Goal: Information Seeking & Learning: Learn about a topic

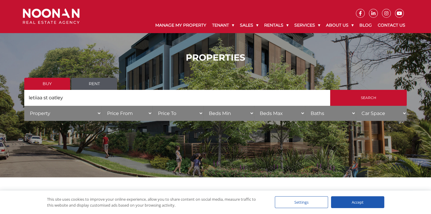
click at [92, 87] on link "Rent" at bounding box center [94, 84] width 46 height 12
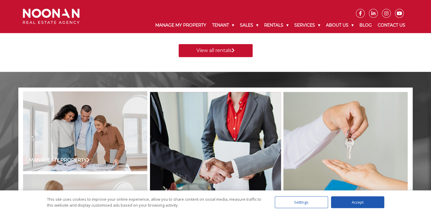
scroll to position [344, 0]
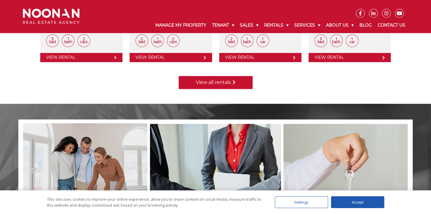
click at [210, 81] on link "View all rentals" at bounding box center [216, 82] width 74 height 13
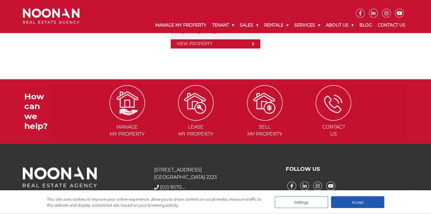
scroll to position [307, 0]
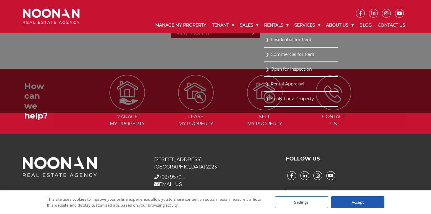
click at [271, 41] on link "Residential for Rent" at bounding box center [301, 40] width 71 height 8
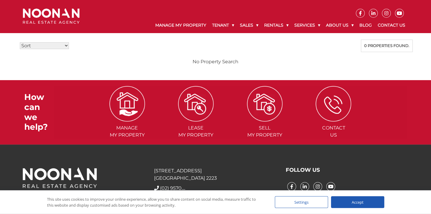
scroll to position [172, 0]
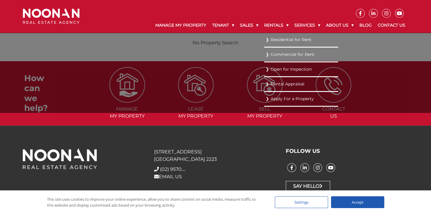
click at [266, 39] on link "Residential for Rent" at bounding box center [301, 40] width 71 height 8
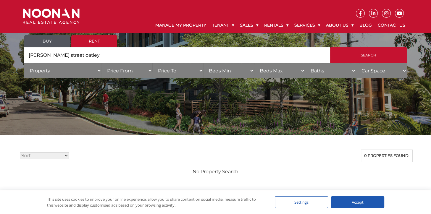
scroll to position [31, 0]
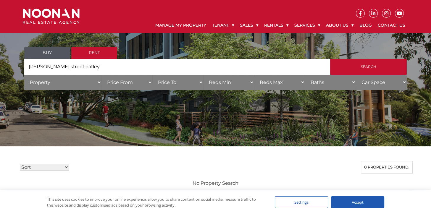
click at [88, 55] on link "Rent" at bounding box center [94, 53] width 46 height 12
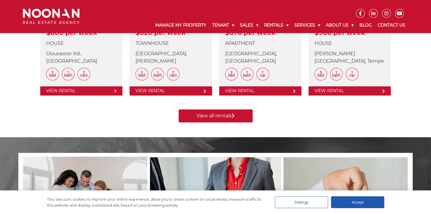
scroll to position [313, 0]
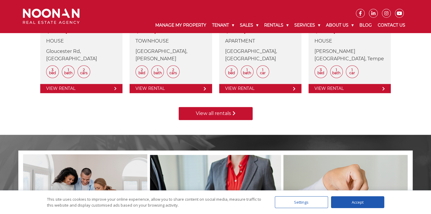
click at [232, 112] on link "View all rentals" at bounding box center [216, 113] width 74 height 13
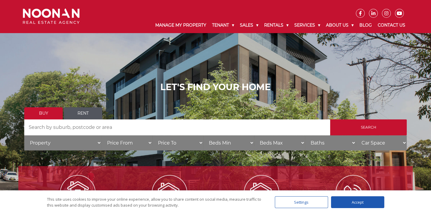
click at [128, 65] on div "LET'S FIND YOUR HOME Buy Rent Search Search by Address House Category Property …" at bounding box center [215, 118] width 431 height 237
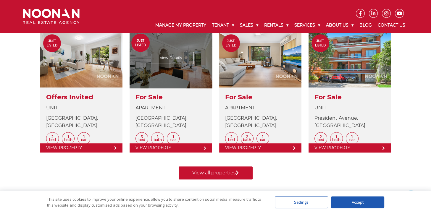
scroll to position [250, 0]
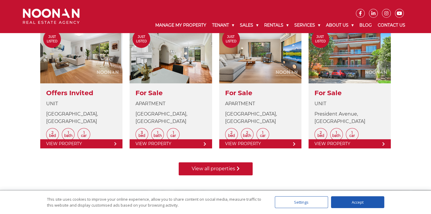
click at [208, 167] on link "View all properties" at bounding box center [216, 168] width 74 height 13
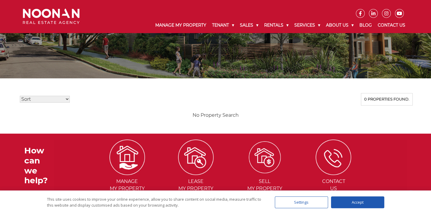
scroll to position [125, 0]
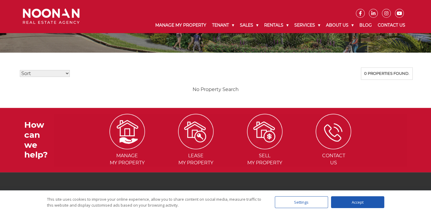
click at [20, 70] on select "Sort Price: High to Low Price: Low to High Date: Newest First Date: Oldest Firs…" at bounding box center [45, 73] width 50 height 7
click at [384, 73] on div "0 properties found." at bounding box center [387, 73] width 52 height 12
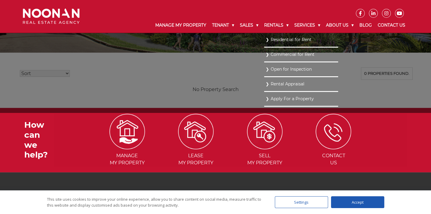
click at [267, 66] on link "Open for Inspection" at bounding box center [301, 69] width 71 height 8
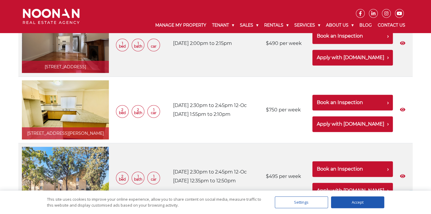
scroll to position [1563, 0]
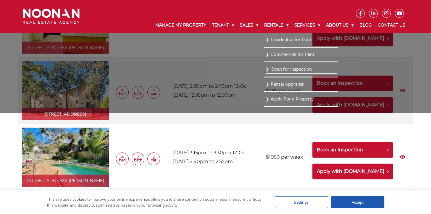
click at [266, 40] on link "Residential for Rent" at bounding box center [301, 40] width 71 height 8
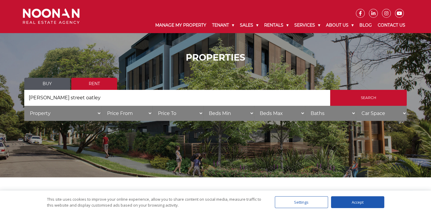
click at [96, 85] on link "Rent" at bounding box center [94, 84] width 46 height 12
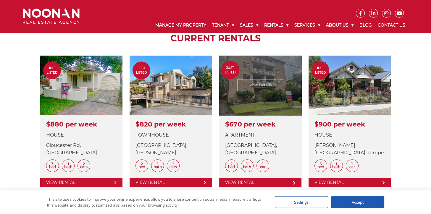
scroll to position [219, 0]
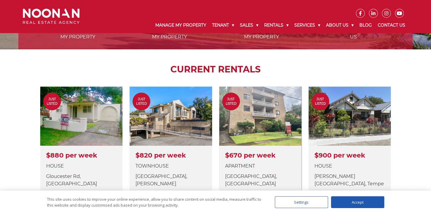
drag, startPoint x: 253, startPoint y: 164, endPoint x: 247, endPoint y: 161, distance: 7.2
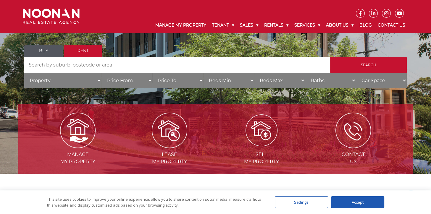
drag, startPoint x: 234, startPoint y: 157, endPoint x: 210, endPoint y: 114, distance: 50.1
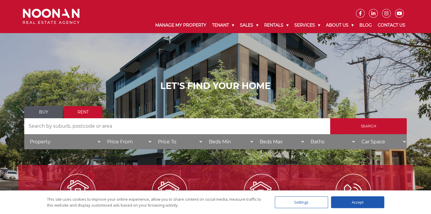
scroll to position [0, 0]
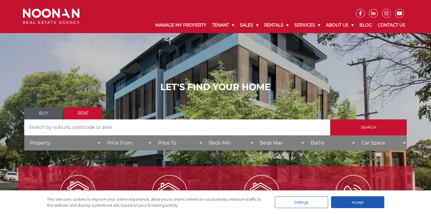
click at [33, 131] on input "Search by Address" at bounding box center [177, 128] width 306 height 16
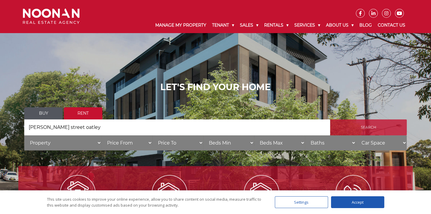
type input "[PERSON_NAME] street oatley"
click at [365, 128] on input "Search" at bounding box center [368, 128] width 77 height 16
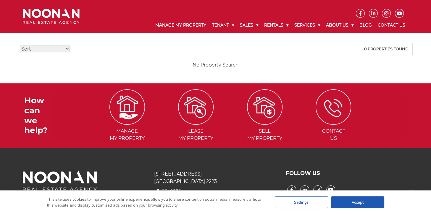
scroll to position [172, 0]
